Goal: Task Accomplishment & Management: Manage account settings

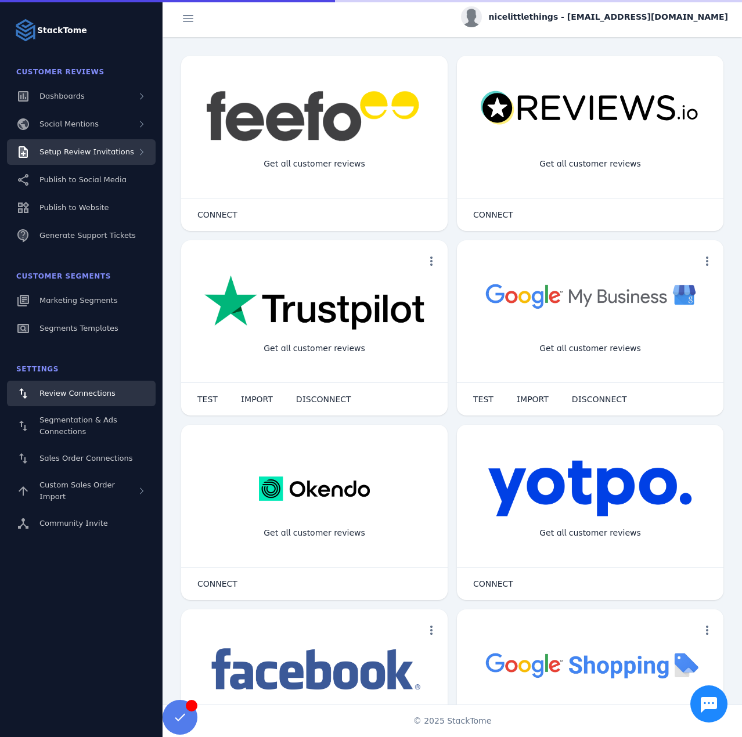
click at [92, 158] on div "Setup Review Invitations" at bounding box center [81, 152] width 149 height 26
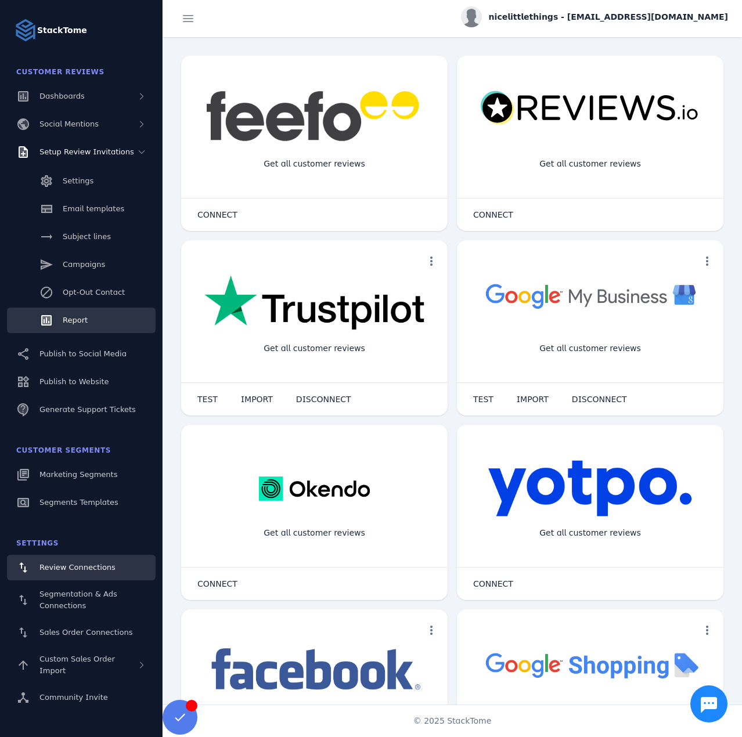
click at [89, 320] on link "Report" at bounding box center [81, 321] width 149 height 26
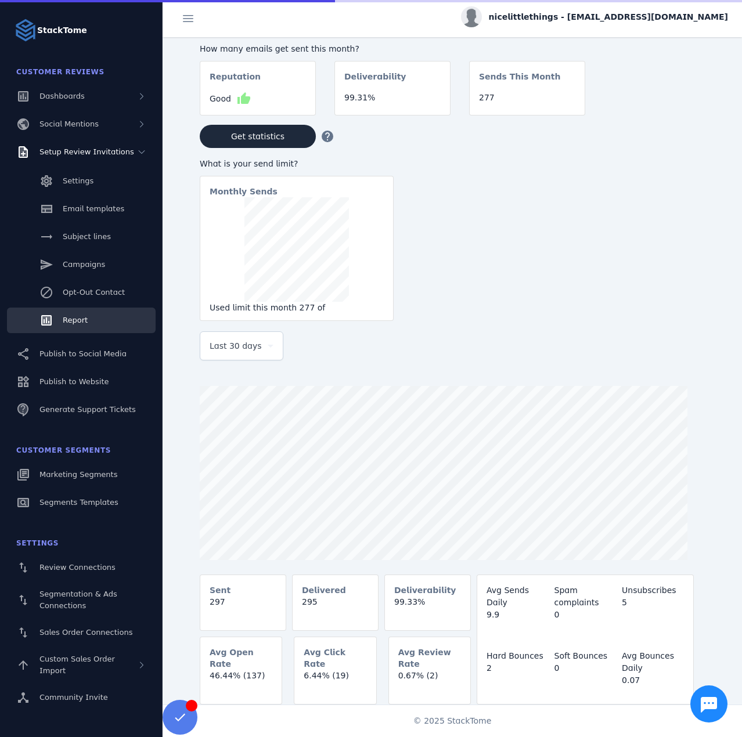
drag, startPoint x: 248, startPoint y: 354, endPoint x: 246, endPoint y: 362, distance: 8.4
click at [248, 356] on div "Last 30 days" at bounding box center [241, 346] width 64 height 28
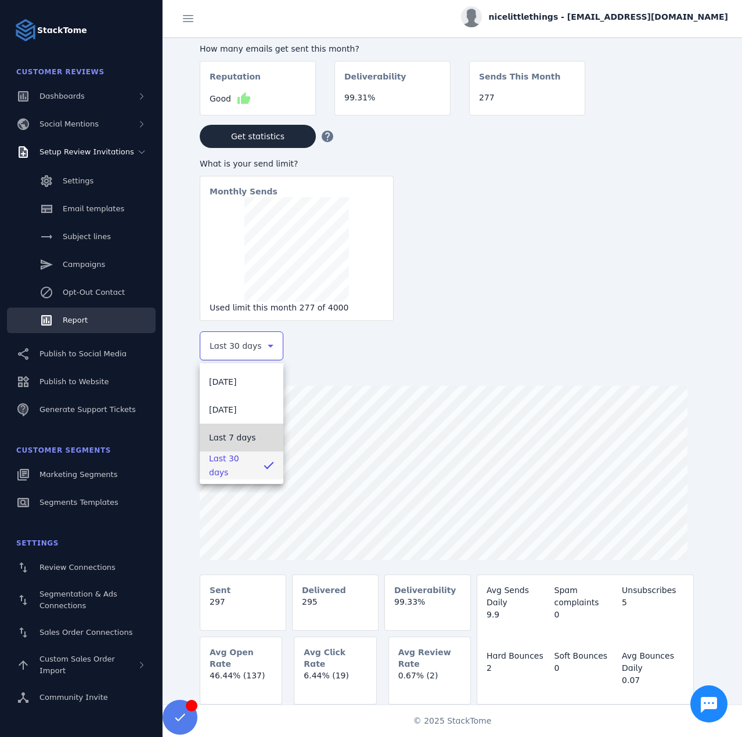
click at [235, 431] on span "Last 7 days" at bounding box center [232, 438] width 47 height 14
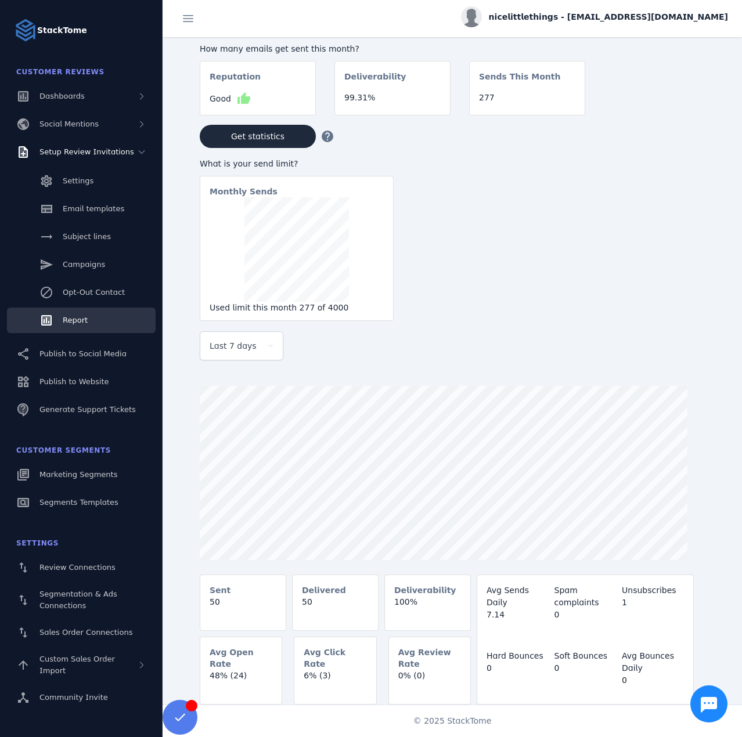
click at [653, 19] on span "nicelittlethings - [EMAIL_ADDRESS][DOMAIN_NAME]" at bounding box center [608, 17] width 239 height 12
click at [687, 109] on span "Sign out" at bounding box center [691, 112] width 34 height 14
